Goal: Information Seeking & Learning: Learn about a topic

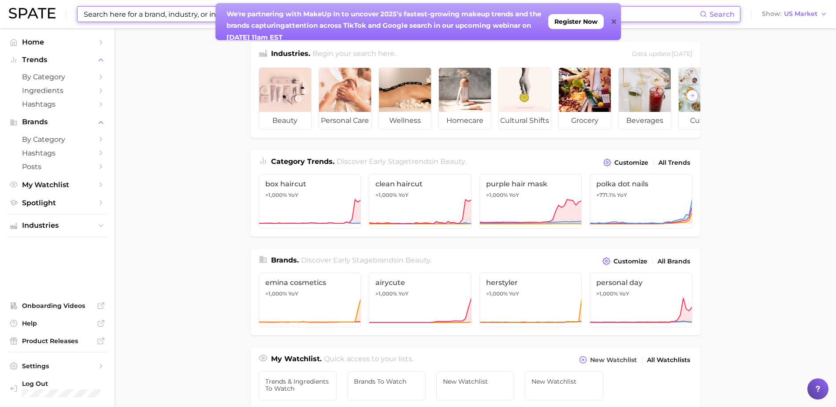
click at [146, 17] on input at bounding box center [391, 14] width 617 height 15
type input "G"
type input "a"
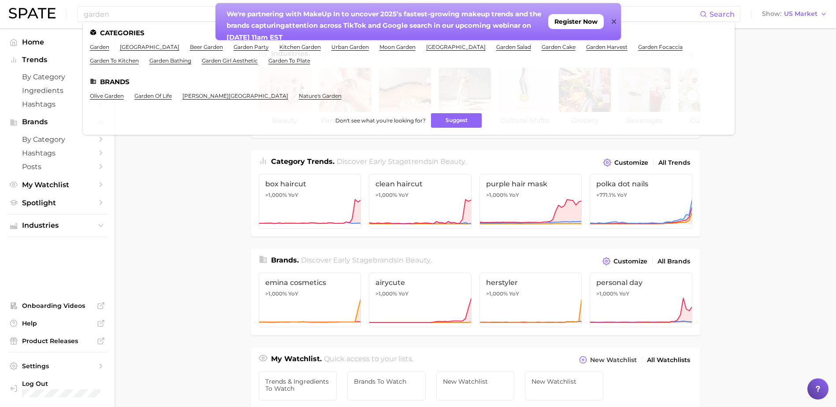
click at [214, 180] on main "Industries. Begin your search here. Data update: [DATE] beauty personal care we…" at bounding box center [475, 372] width 721 height 688
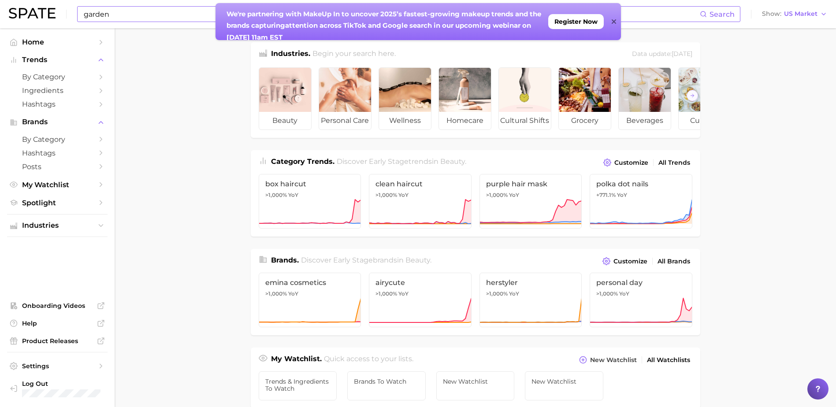
click at [144, 17] on input "garden" at bounding box center [391, 14] width 617 height 15
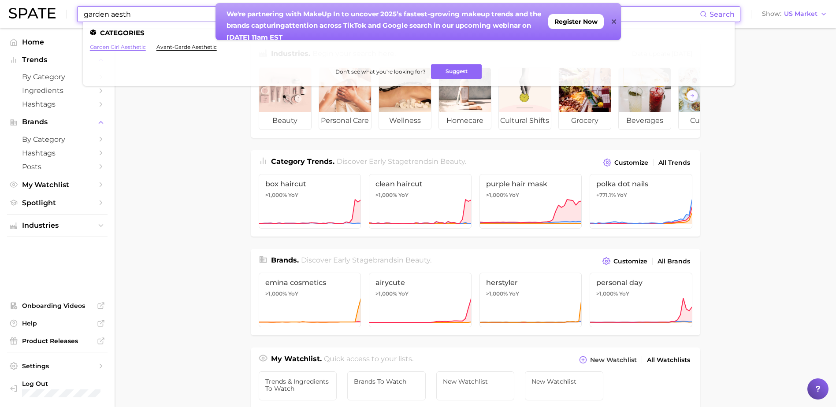
type input "garden aesth"
click at [136, 47] on link "garden girl aesthetic" at bounding box center [118, 47] width 56 height 7
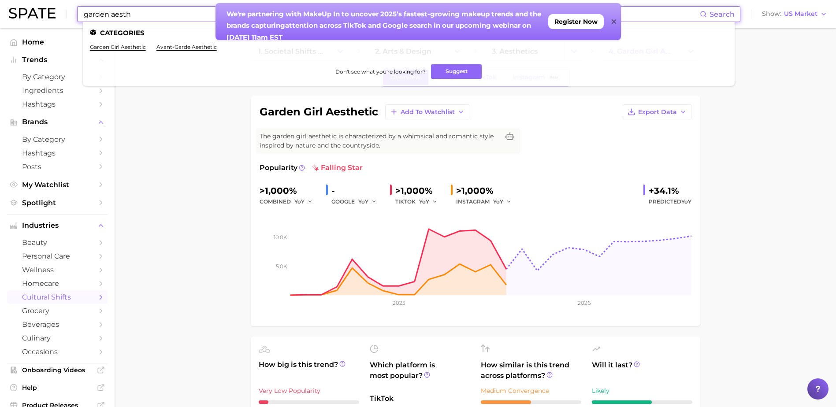
click at [139, 18] on input "garden aesth" at bounding box center [391, 14] width 617 height 15
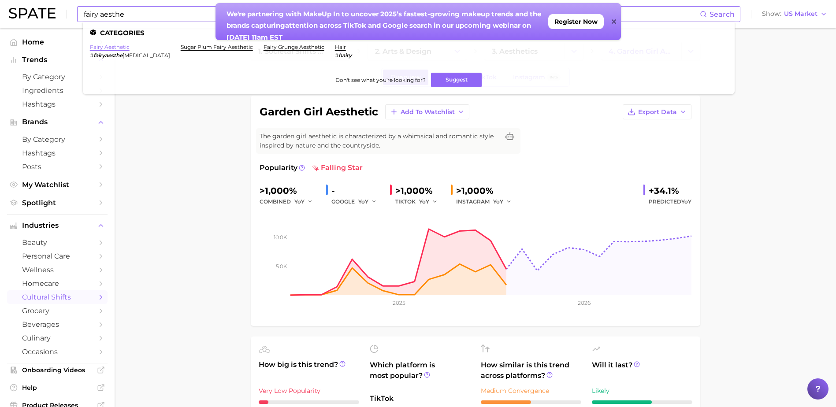
click at [116, 46] on link "fairy aesthetic" at bounding box center [110, 47] width 40 height 7
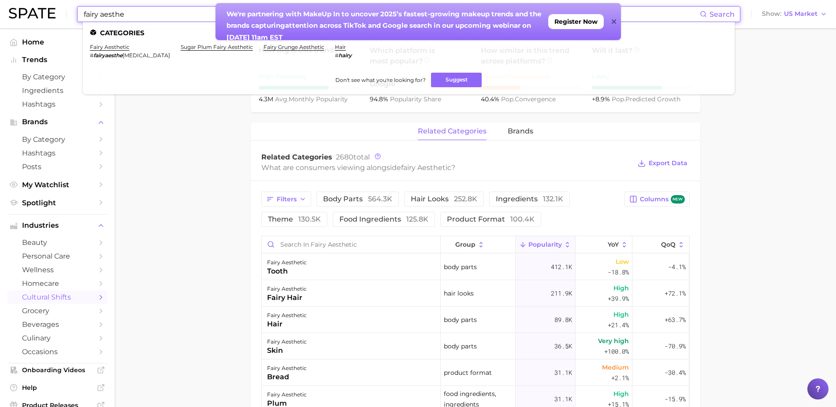
click at [115, 18] on input "fairy aesthe" at bounding box center [391, 14] width 617 height 15
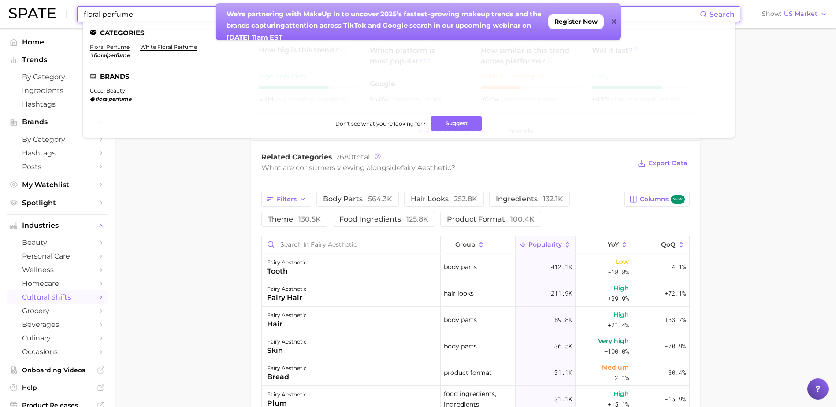
type input "floral perfume"
click at [616, 18] on div "We're partnering with MakeUp In to un cover 2025’s fastest-growing makeup trend…" at bounding box center [417, 21] width 405 height 37
click at [162, 9] on input "floral perfume" at bounding box center [391, 14] width 617 height 15
click at [102, 47] on link "floral perfume" at bounding box center [110, 47] width 40 height 7
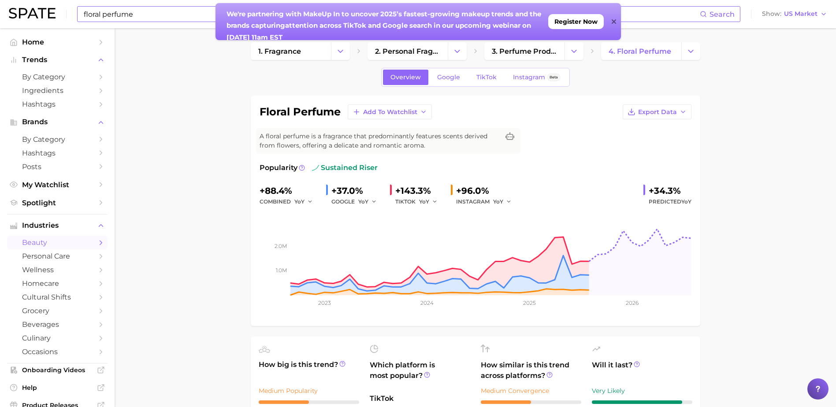
click at [615, 22] on icon at bounding box center [614, 21] width 4 height 4
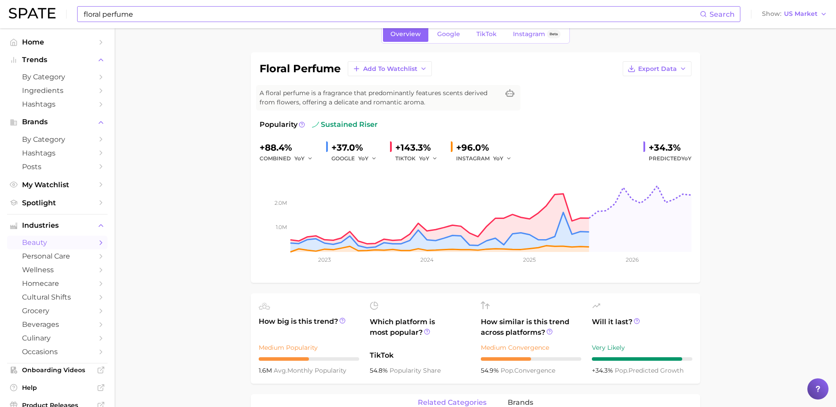
scroll to position [38, 0]
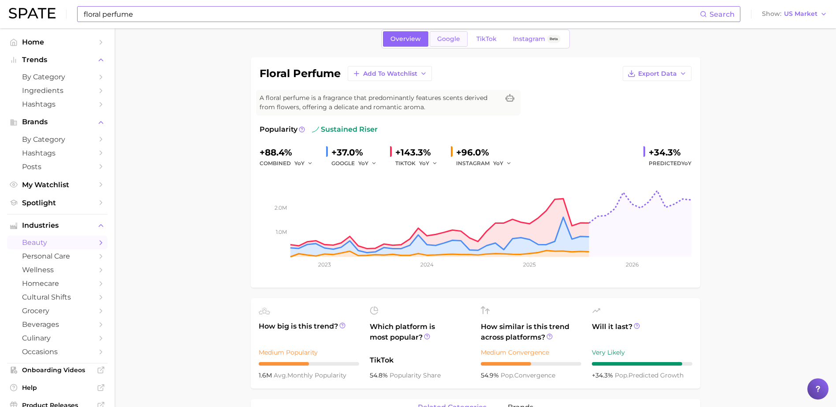
click at [447, 41] on span "Google" at bounding box center [448, 38] width 23 height 7
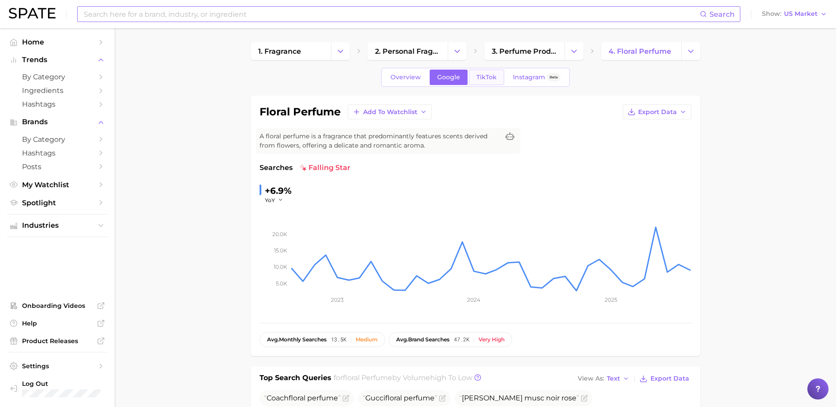
click at [474, 77] on link "TikTok" at bounding box center [486, 77] width 35 height 15
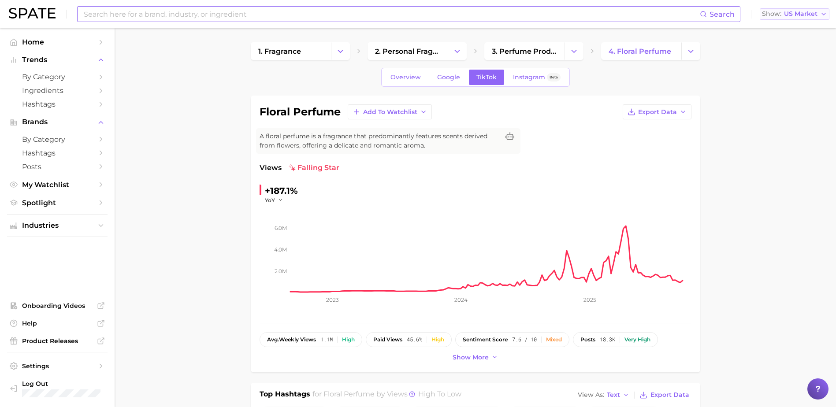
click at [811, 16] on span "US Market" at bounding box center [800, 13] width 33 height 5
click at [791, 106] on button "Global" at bounding box center [798, 108] width 77 height 16
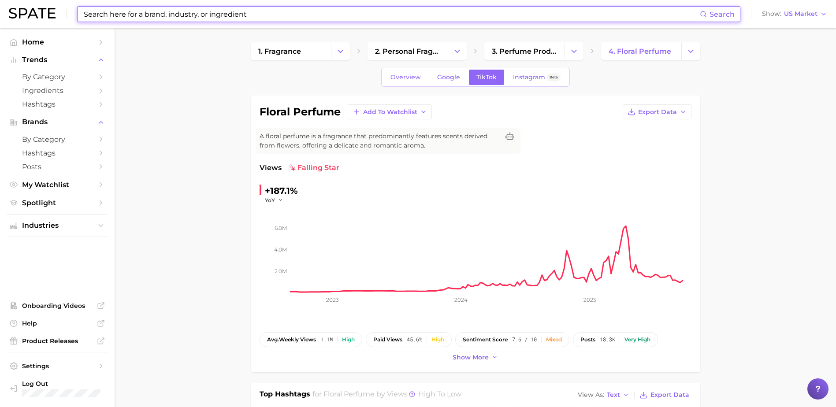
click at [188, 18] on input at bounding box center [391, 14] width 617 height 15
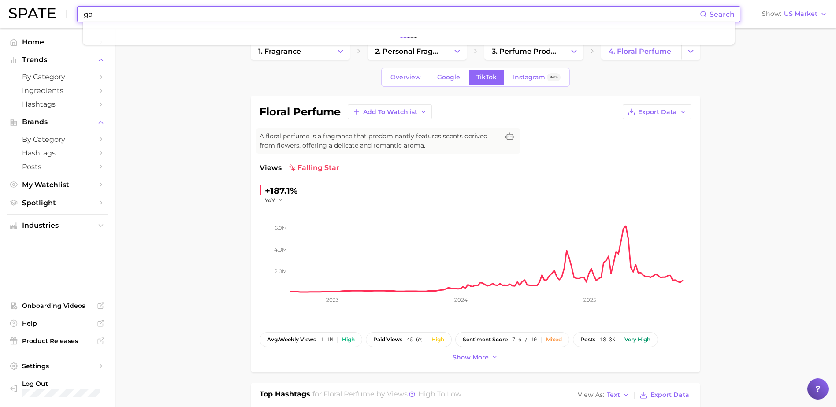
type input "g"
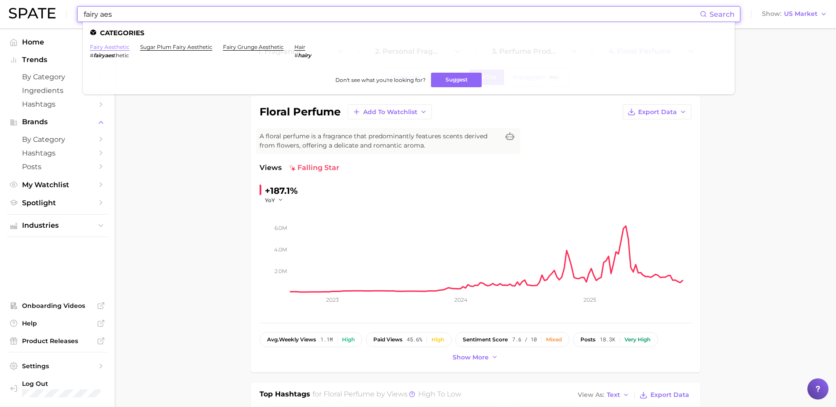
type input "fairy aes"
click at [118, 45] on link "fairy aesthetic" at bounding box center [110, 47] width 40 height 7
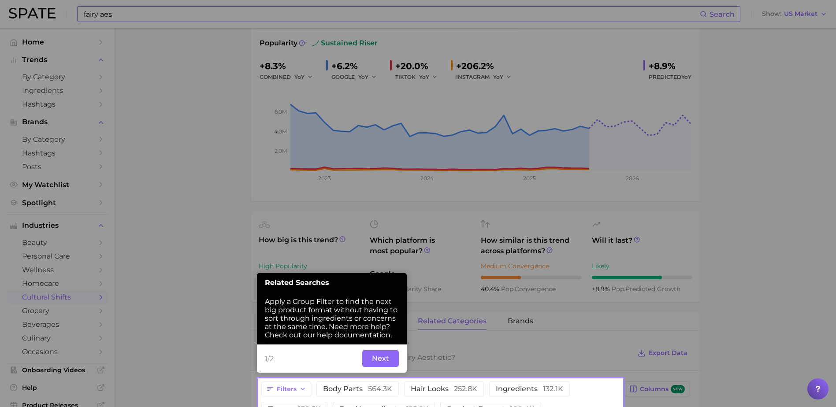
scroll to position [156, 0]
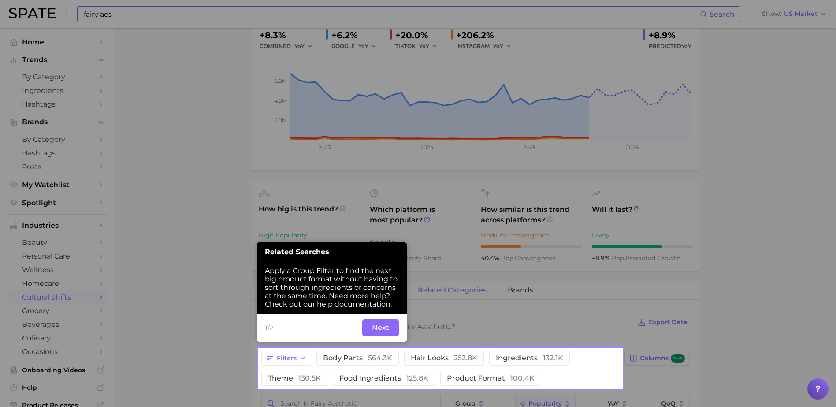
click at [293, 202] on div at bounding box center [440, 174] width 363 height 349
click at [372, 329] on button "Next" at bounding box center [380, 327] width 37 height 17
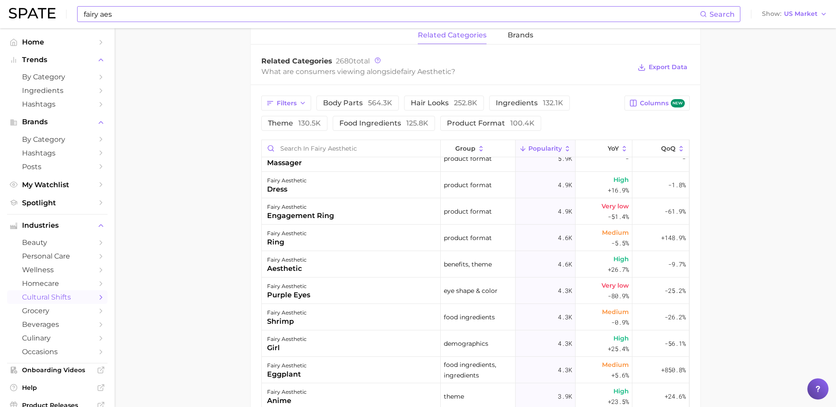
scroll to position [965, 0]
click at [324, 148] on input "Search in fairy aesthetic" at bounding box center [351, 148] width 178 height 17
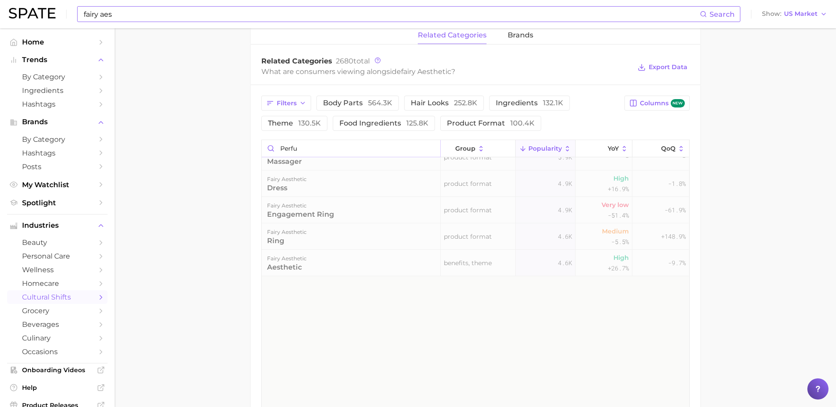
scroll to position [0, 0]
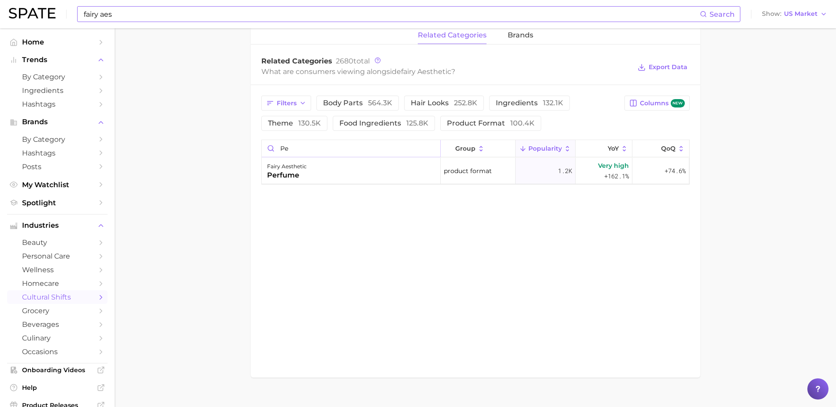
type input "p"
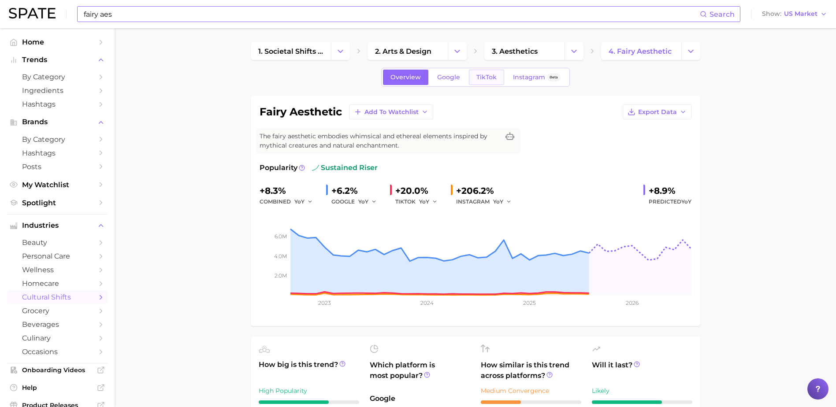
click at [490, 77] on span "TikTok" at bounding box center [486, 77] width 20 height 7
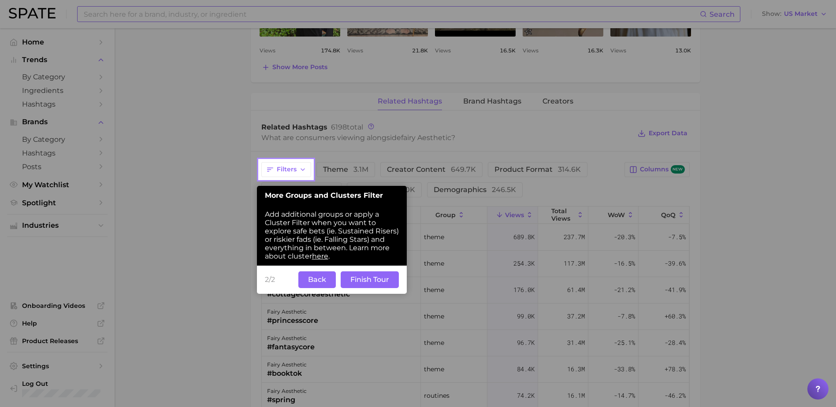
scroll to position [612, 0]
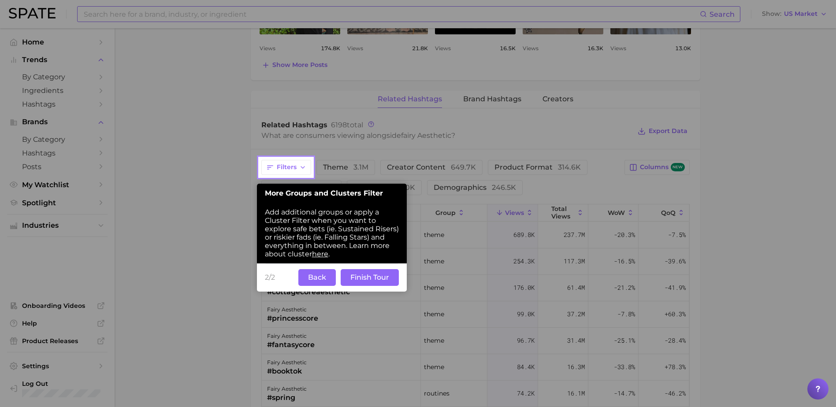
click at [319, 286] on div "2/2 Back Finish Tour" at bounding box center [332, 277] width 150 height 28
click at [326, 279] on button "Back" at bounding box center [316, 277] width 37 height 17
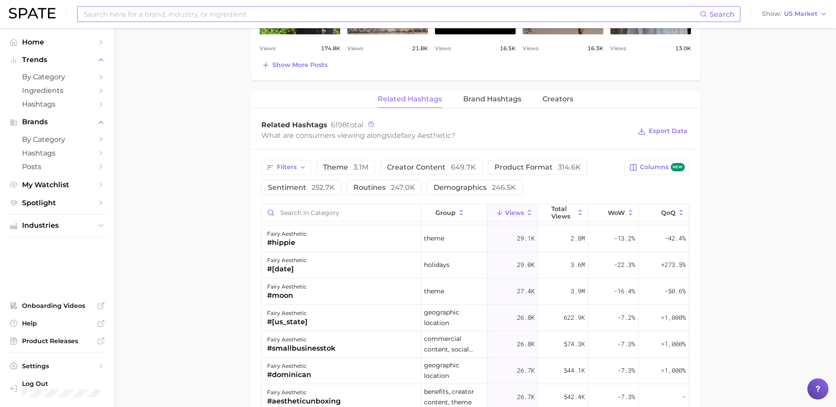
scroll to position [923, 0]
click at [355, 208] on input "Search in category" at bounding box center [341, 212] width 159 height 17
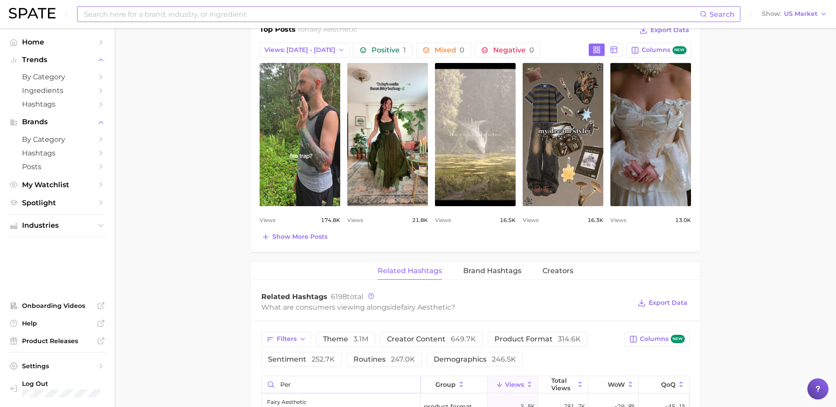
scroll to position [440, 0]
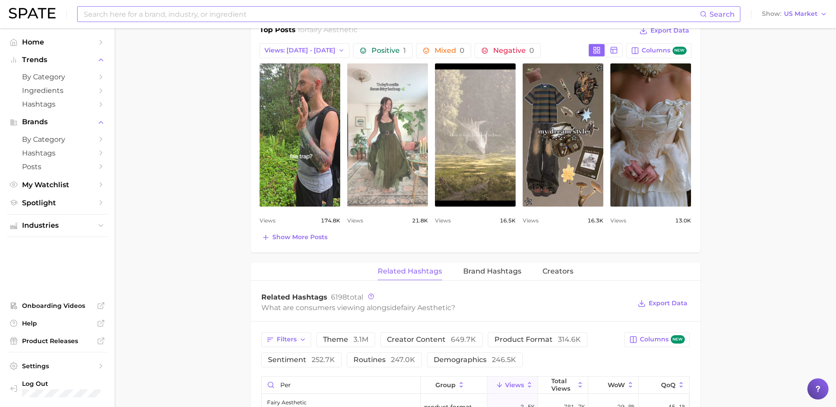
click at [394, 128] on link "view post on TikTok" at bounding box center [387, 134] width 81 height 143
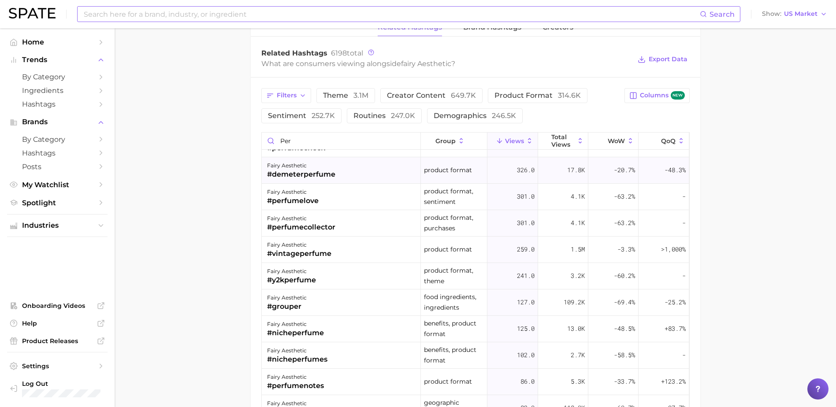
scroll to position [390, 0]
click at [321, 145] on input "per" at bounding box center [341, 141] width 159 height 17
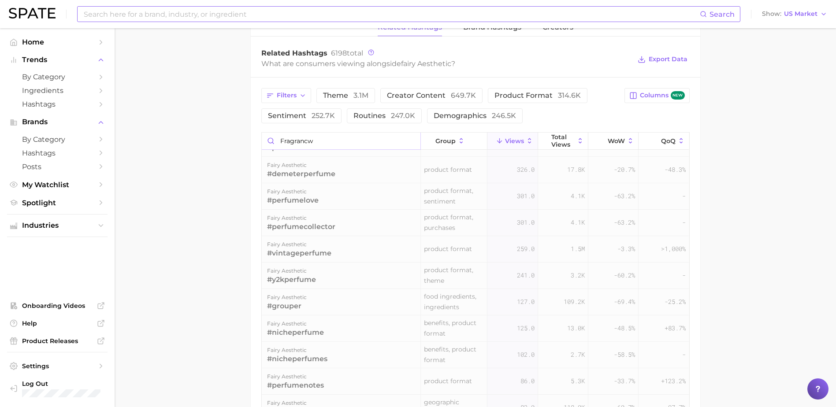
scroll to position [0, 0]
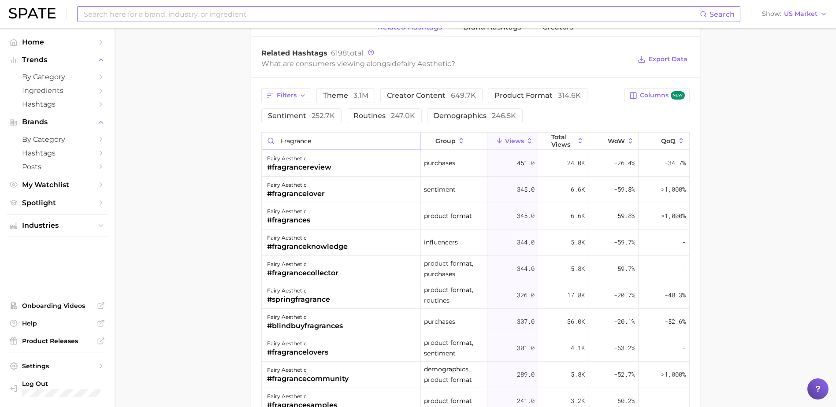
click at [294, 141] on input "fragrance" at bounding box center [341, 141] width 159 height 17
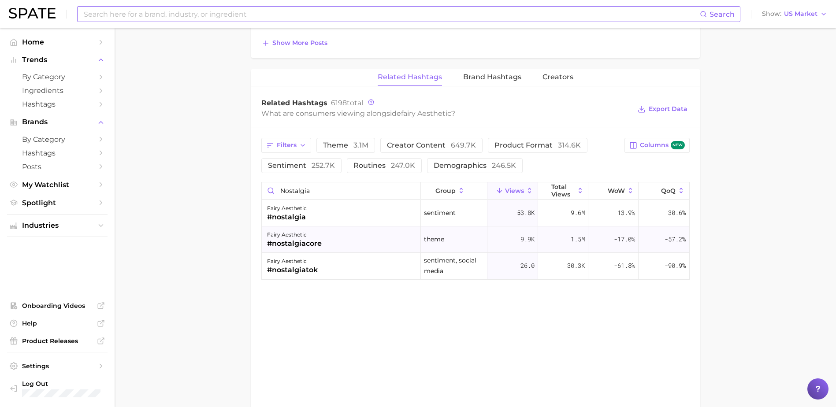
scroll to position [635, 0]
click at [346, 187] on input "nostalgia" at bounding box center [341, 190] width 159 height 17
type input "f"
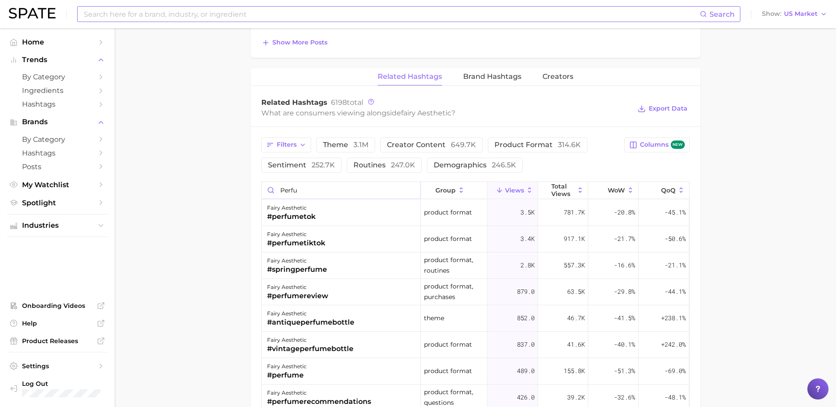
type input "perfu"
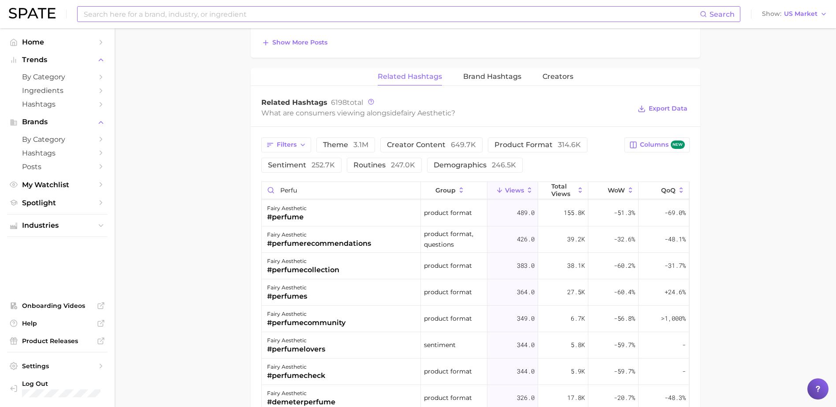
scroll to position [159, 0]
